Goal: Task Accomplishment & Management: Manage account settings

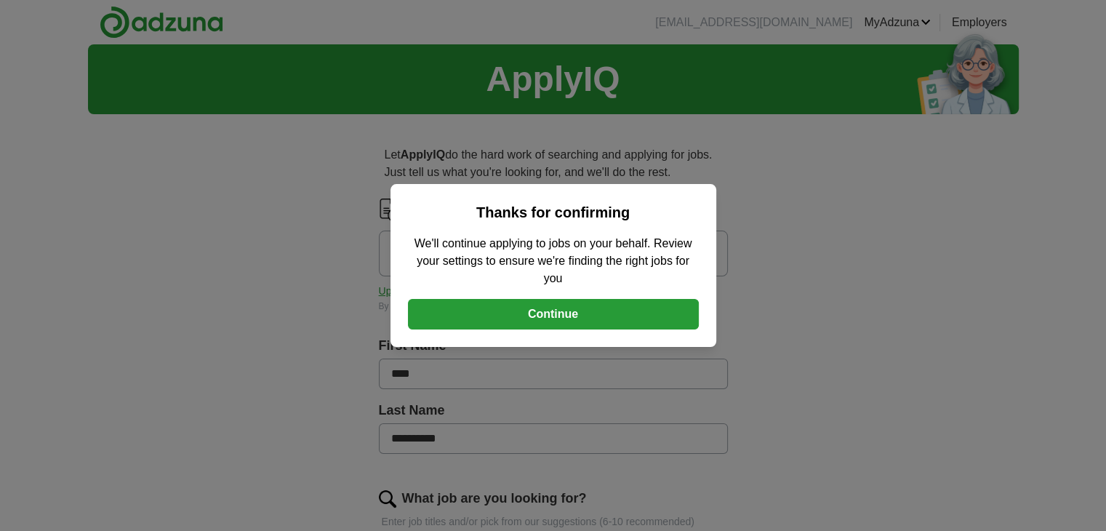
click at [588, 316] on button "Continue" at bounding box center [553, 314] width 291 height 31
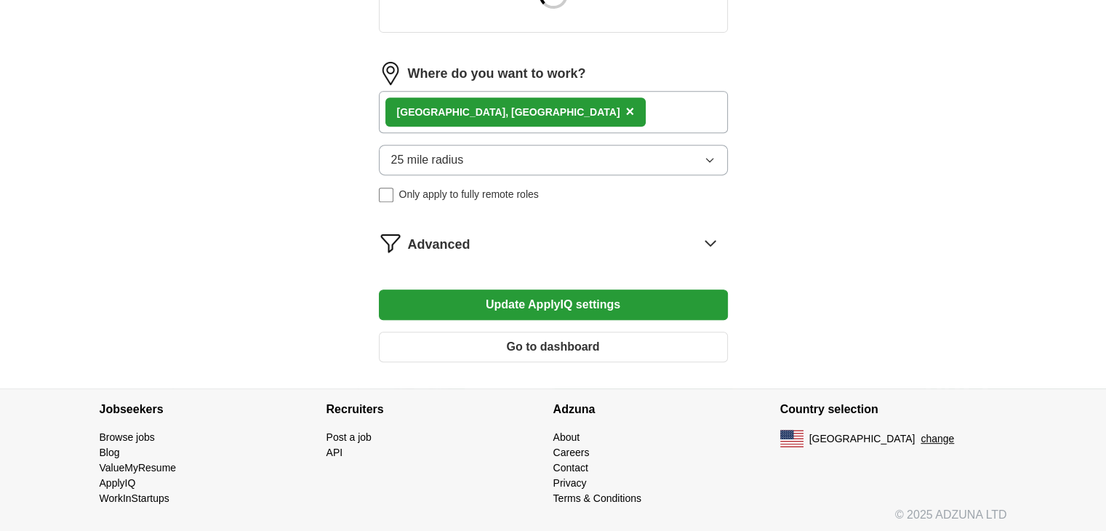
scroll to position [618, 0]
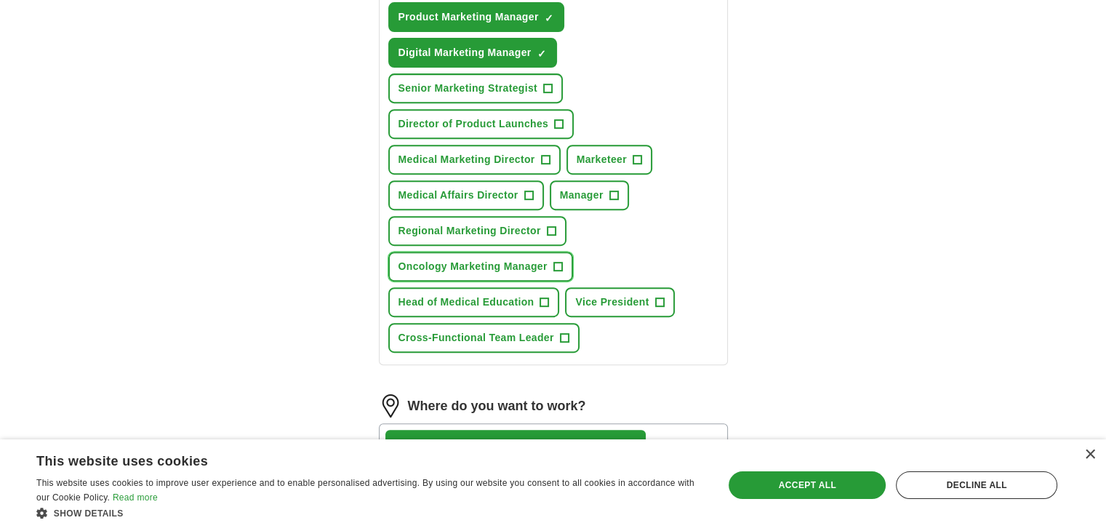
click at [556, 261] on span "+" at bounding box center [558, 267] width 9 height 12
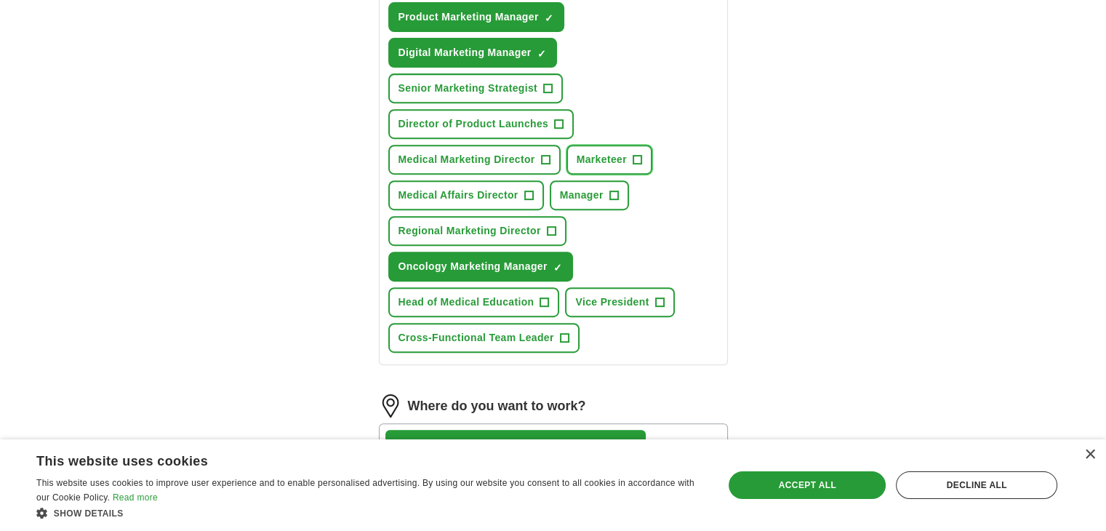
click at [634, 158] on span "+" at bounding box center [637, 160] width 9 height 12
click at [545, 155] on span "+" at bounding box center [545, 160] width 9 height 12
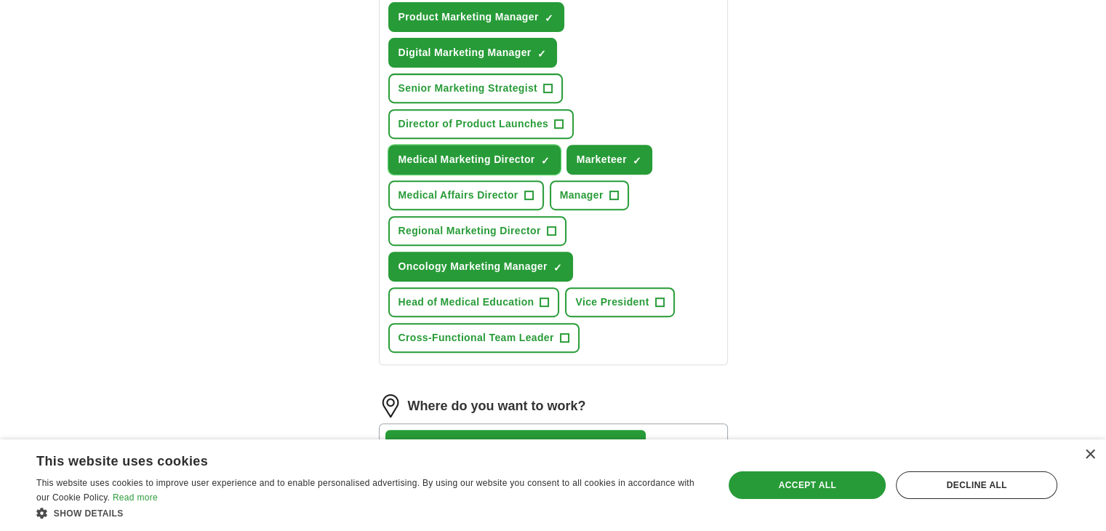
click at [0, 0] on span "×" at bounding box center [0, 0] width 0 height 0
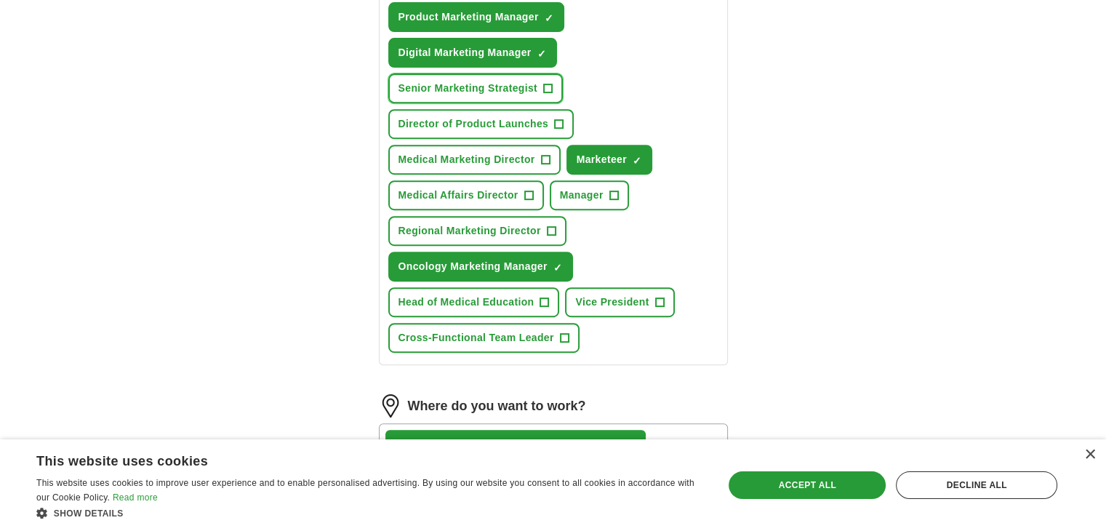
click at [549, 87] on span "+" at bounding box center [547, 89] width 9 height 12
click at [555, 120] on span "+" at bounding box center [559, 125] width 9 height 12
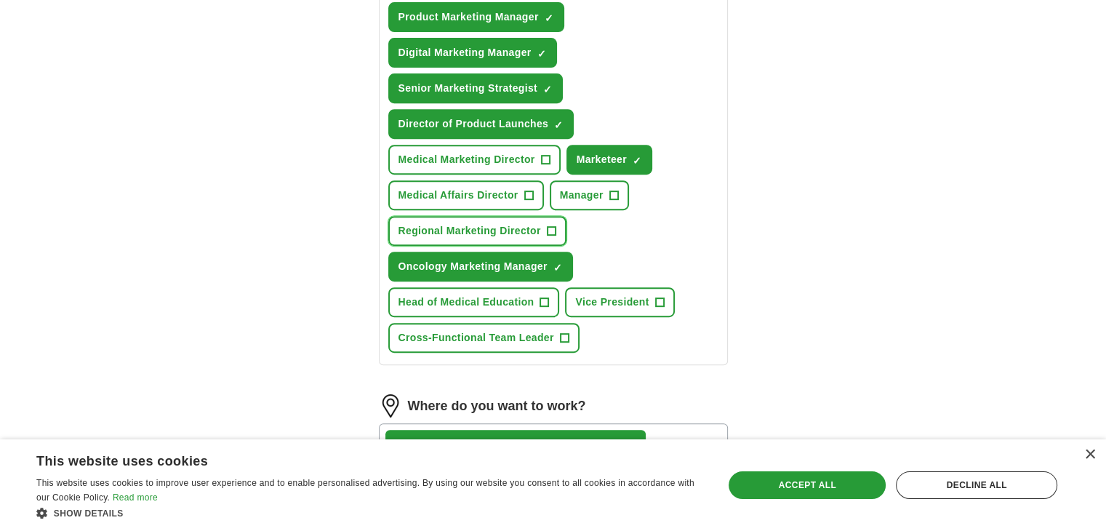
click at [544, 227] on button "Regional Marketing Director +" at bounding box center [477, 231] width 178 height 30
click at [544, 227] on button "Regional Marketing Director ✓ ×" at bounding box center [477, 231] width 178 height 30
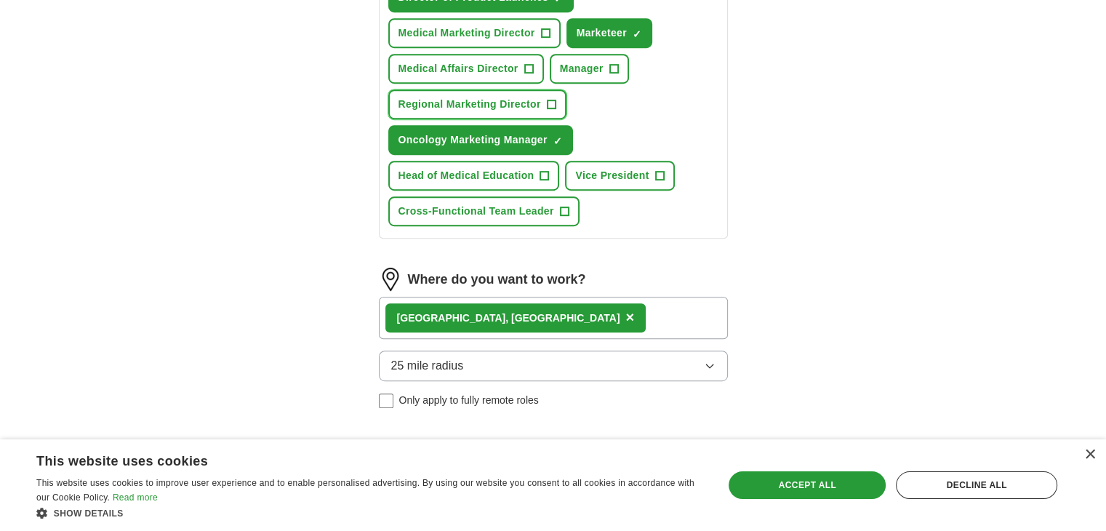
scroll to position [763, 0]
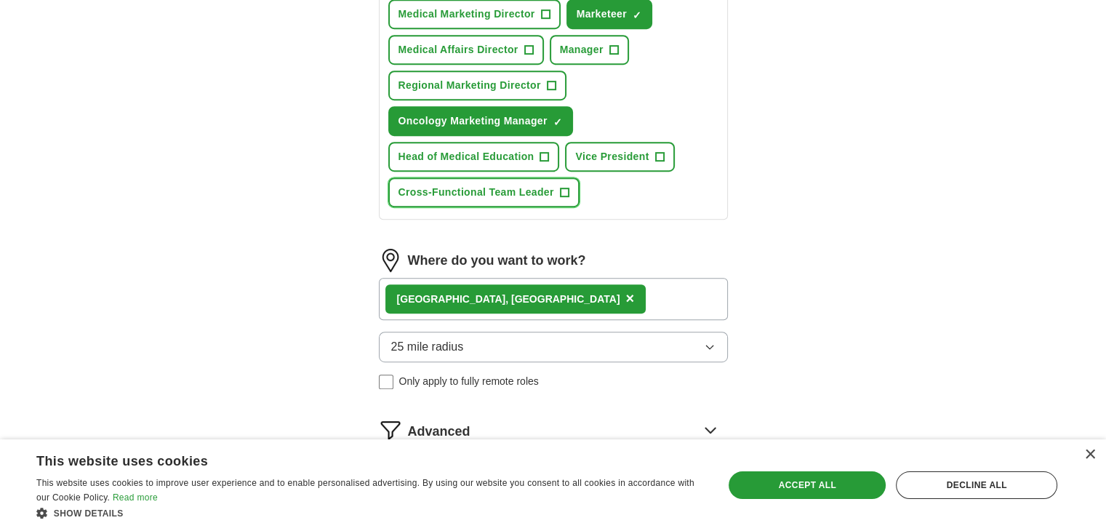
click at [564, 189] on span "+" at bounding box center [564, 193] width 9 height 12
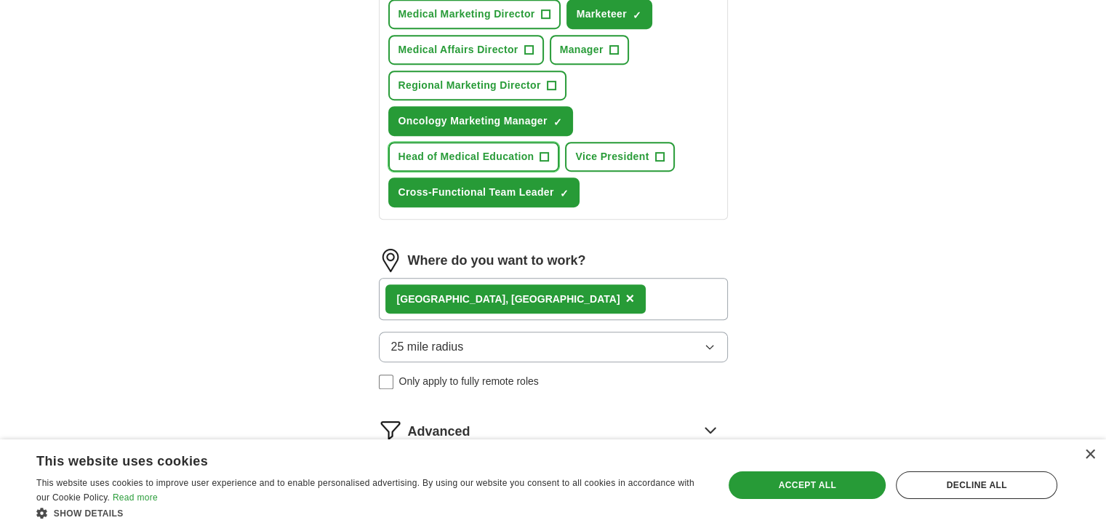
click at [536, 152] on button "Head of Medical Education +" at bounding box center [474, 157] width 172 height 30
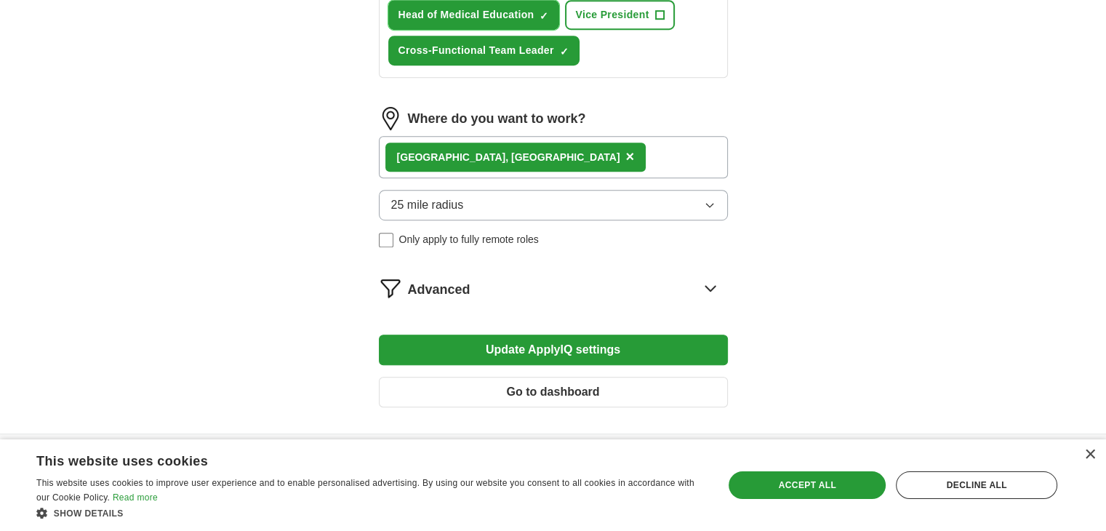
scroll to position [909, 0]
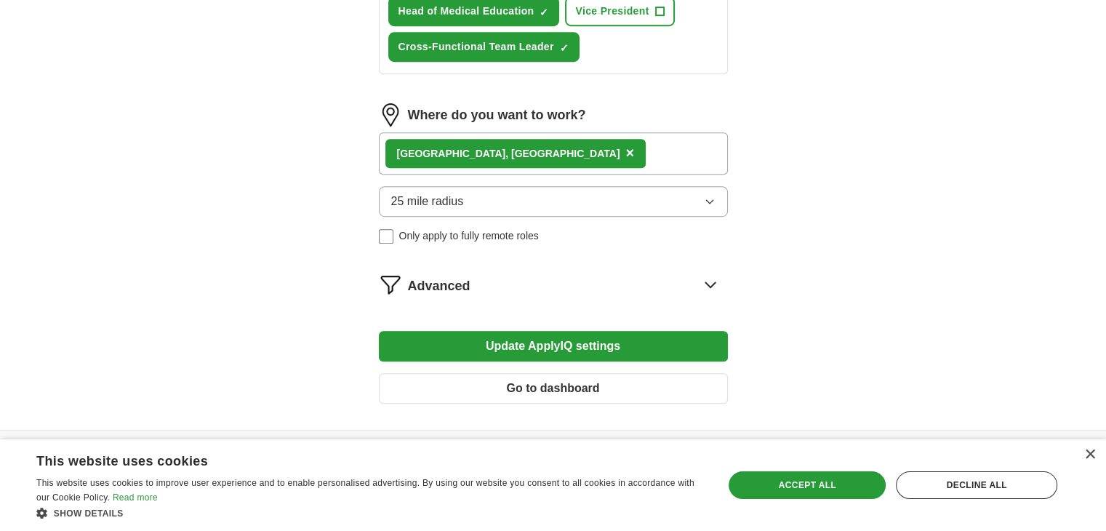
click at [438, 193] on span "25 mile radius" at bounding box center [427, 201] width 73 height 17
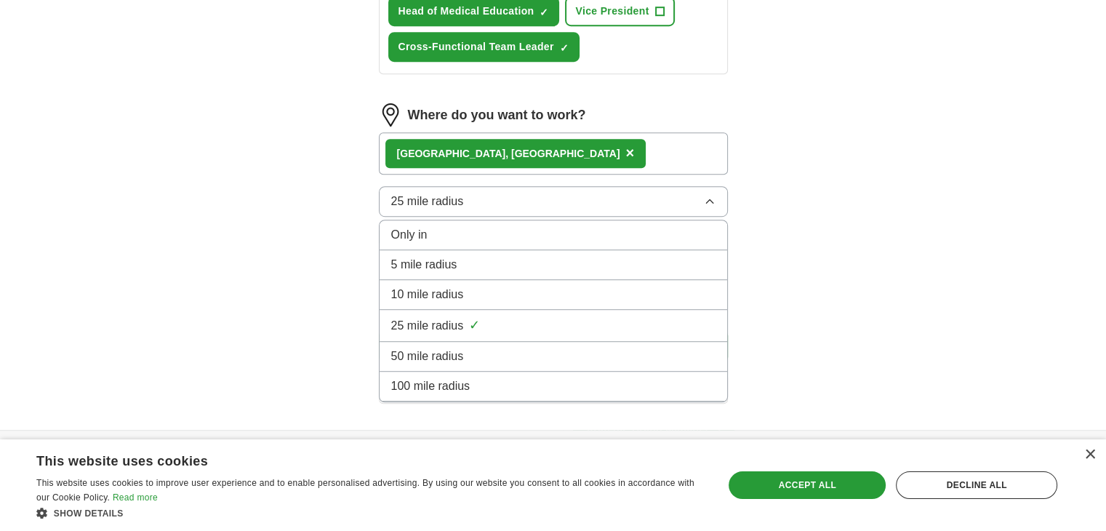
click at [461, 350] on span "50 mile radius" at bounding box center [427, 356] width 73 height 17
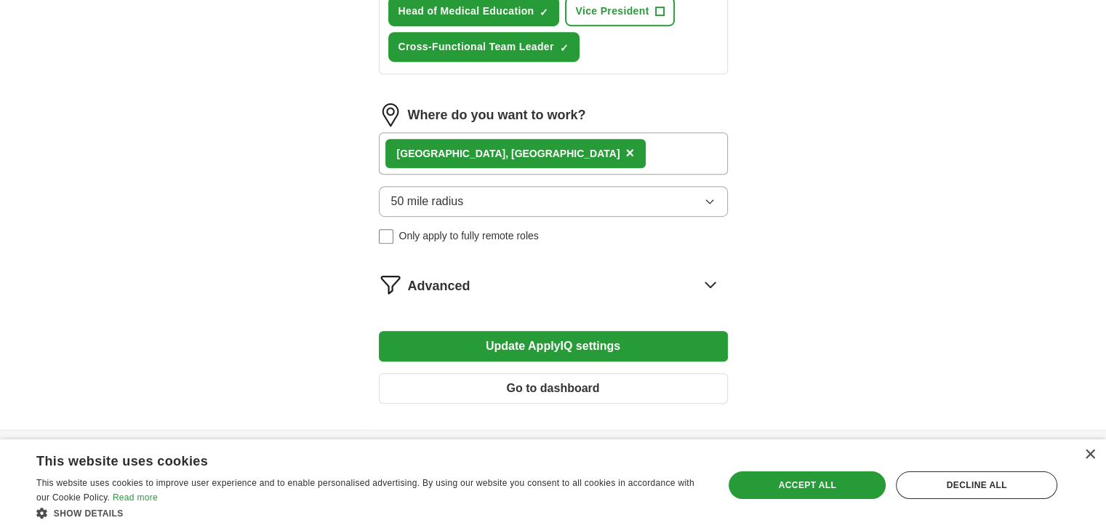
click at [614, 335] on button "Update ApplyIQ settings" at bounding box center [553, 346] width 349 height 31
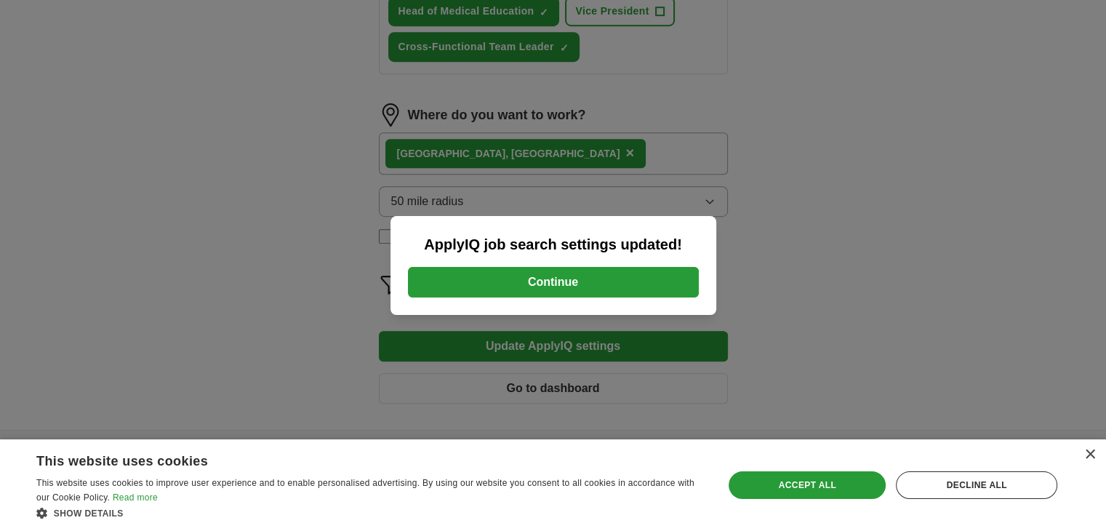
click at [574, 274] on button "Continue" at bounding box center [553, 282] width 291 height 31
